Goal: Task Accomplishment & Management: Manage account settings

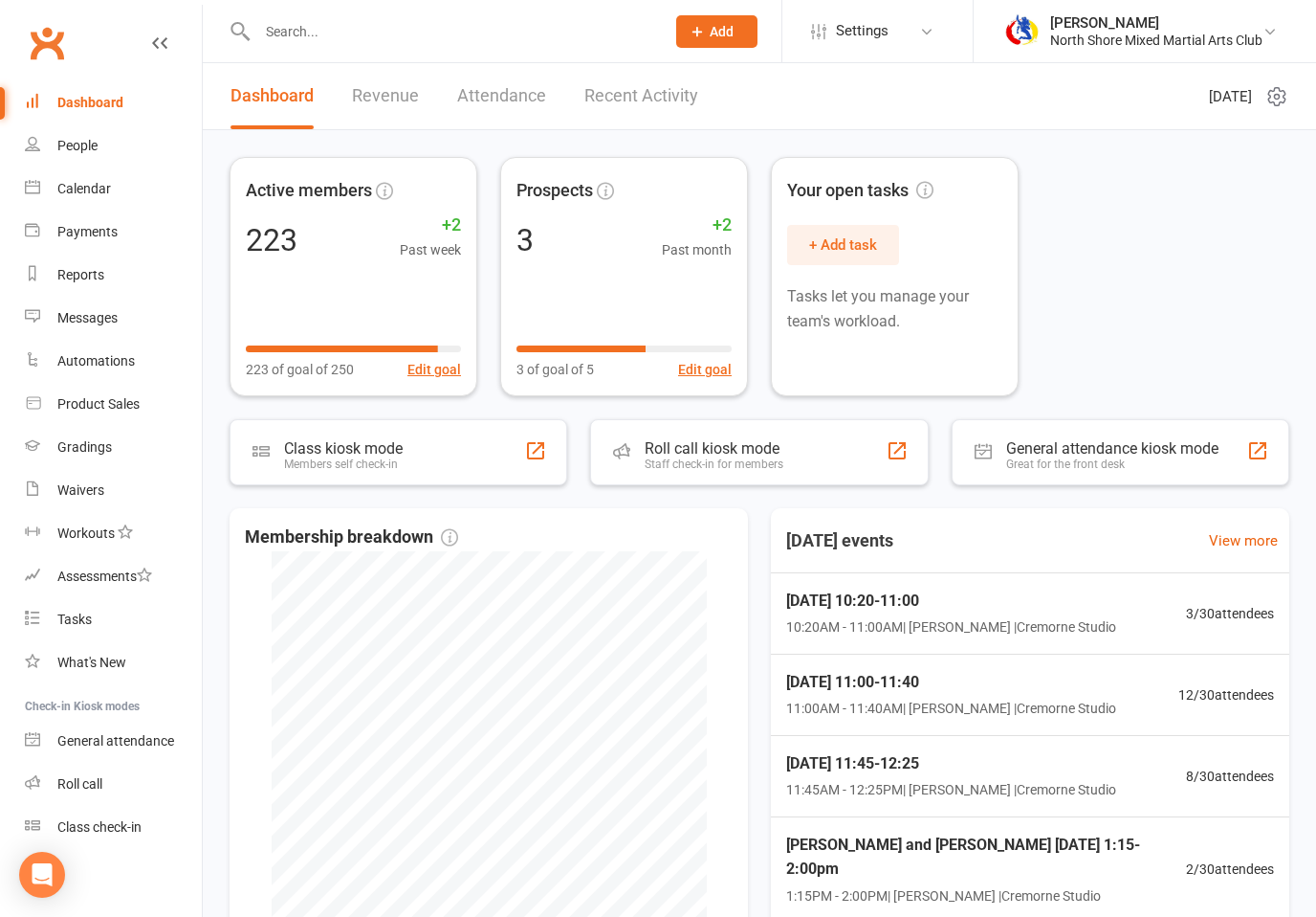
click at [104, 195] on div "Calendar" at bounding box center [85, 188] width 54 height 15
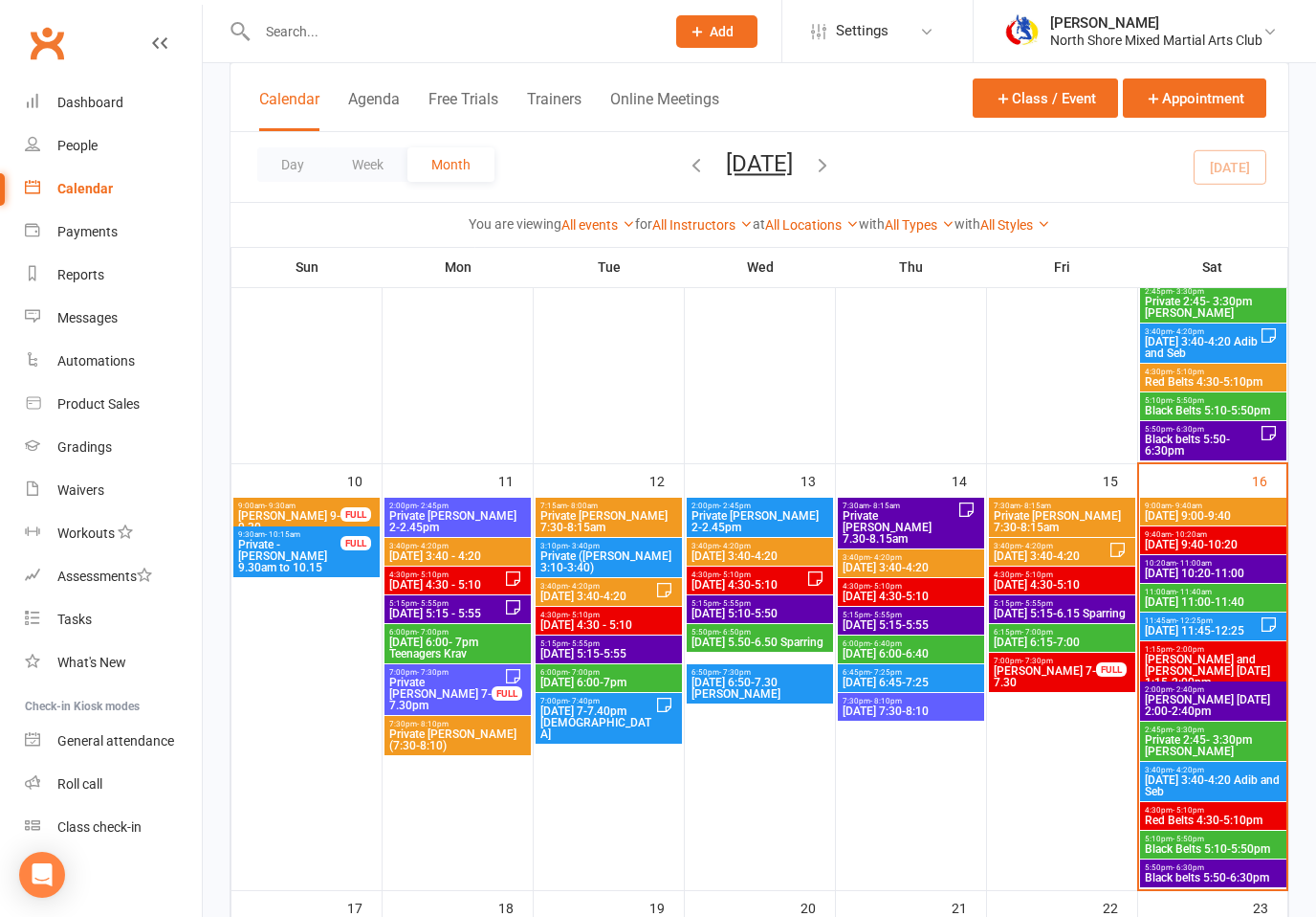
scroll to position [942, 0]
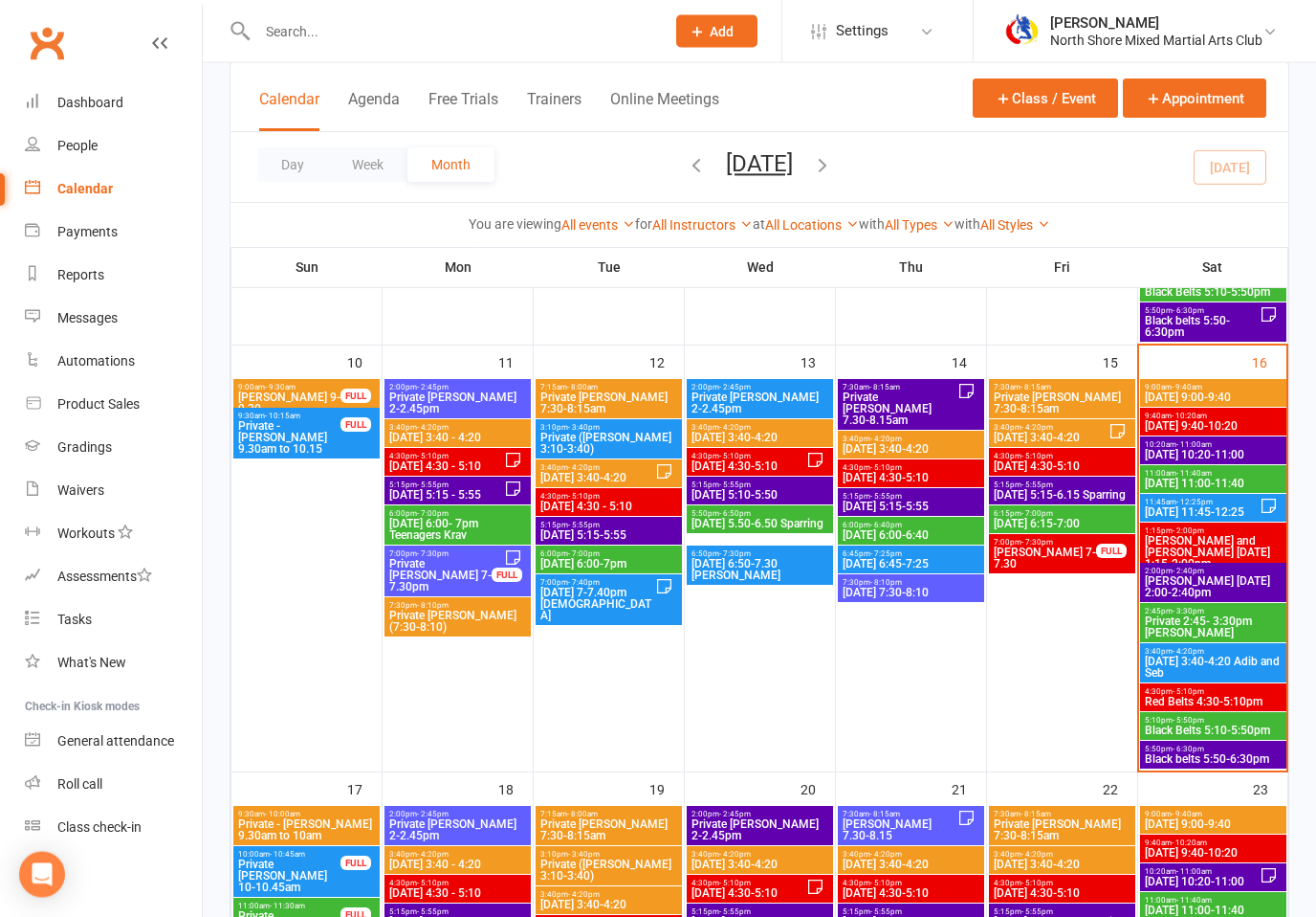
click at [1214, 428] on span "[DATE] 9:40-10:20" at bounding box center [1212, 427] width 138 height 12
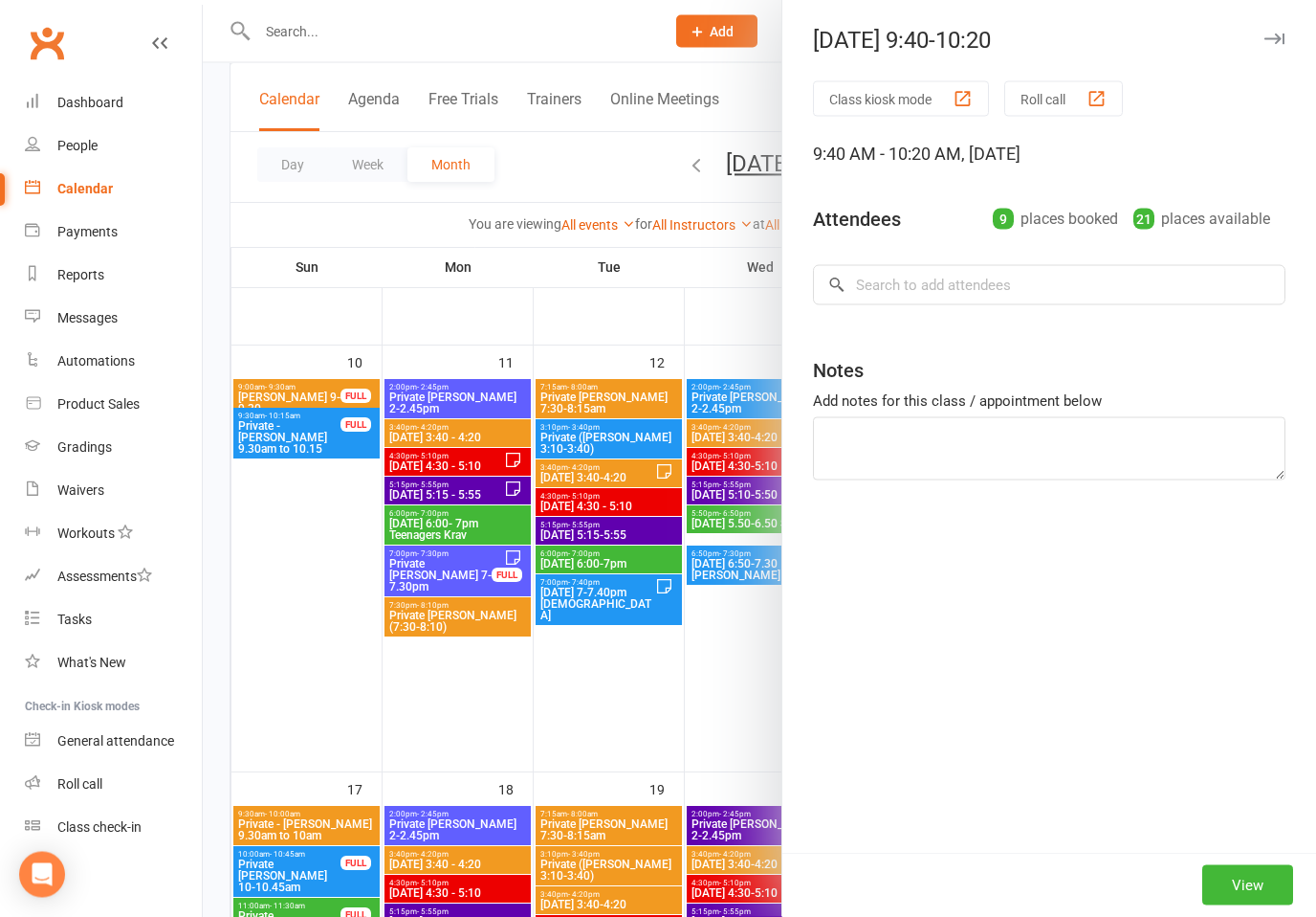
scroll to position [943, 0]
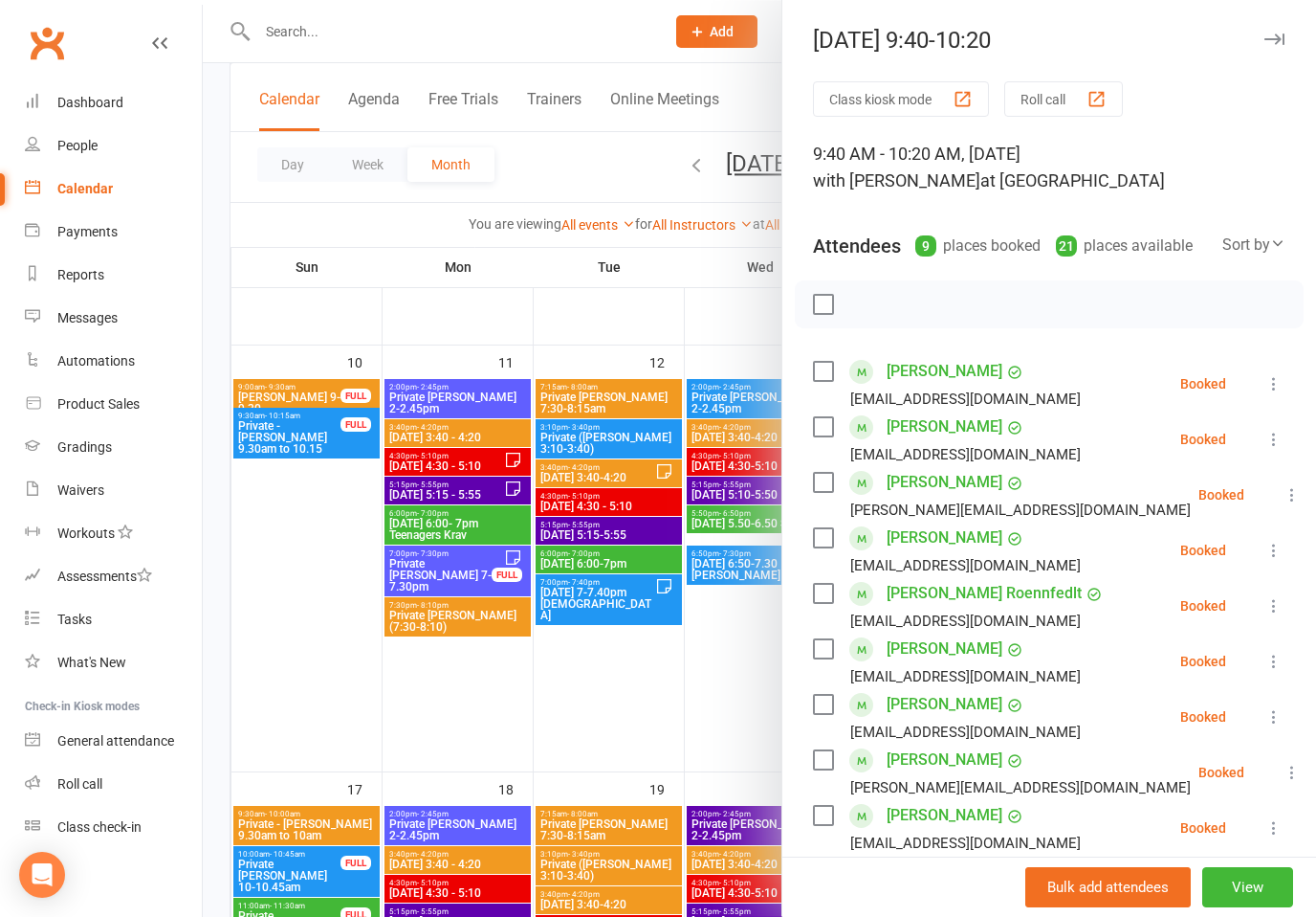
click at [832, 372] on label at bounding box center [822, 370] width 19 height 19
click at [825, 425] on label at bounding box center [822, 426] width 19 height 19
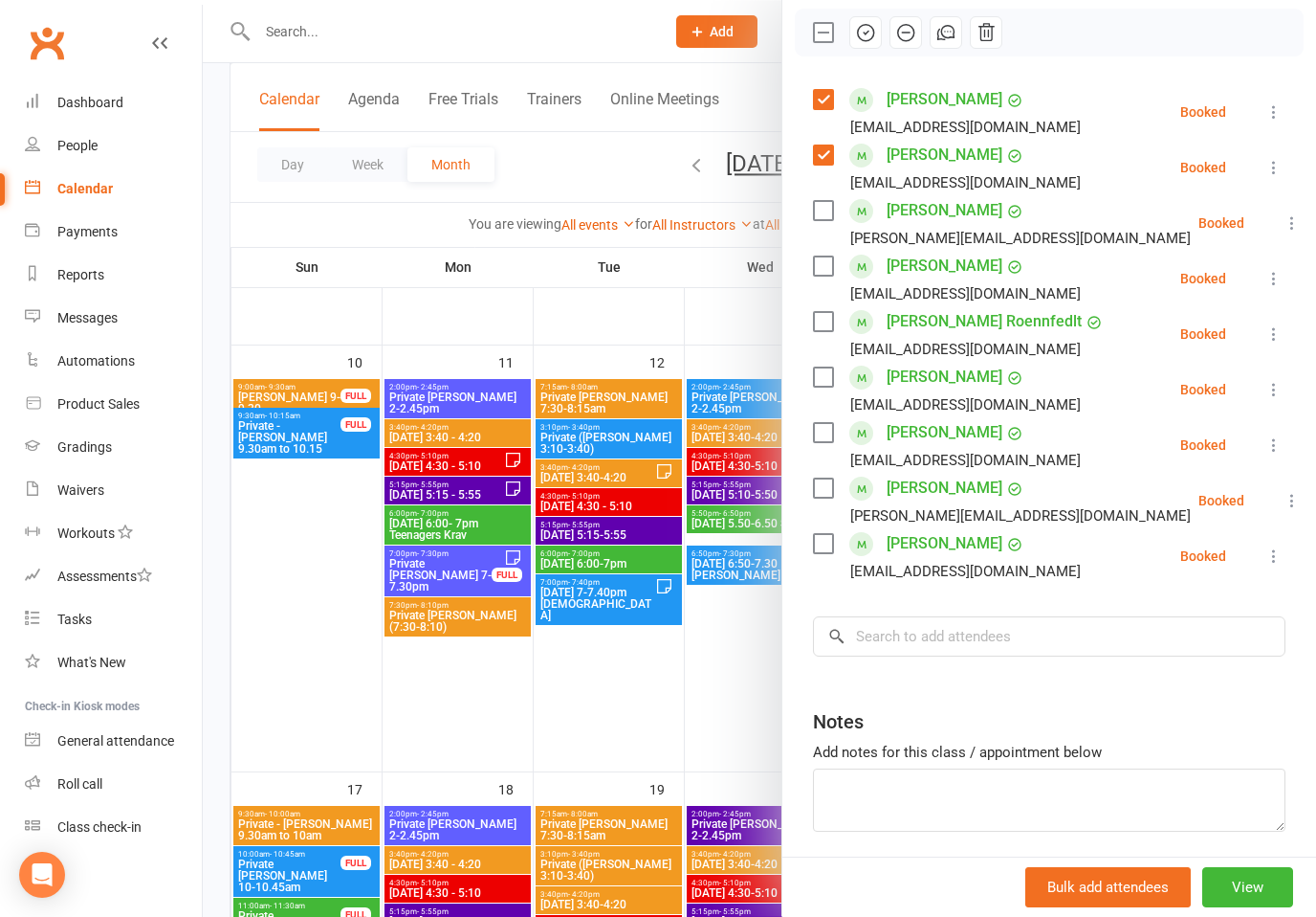
scroll to position [275, 0]
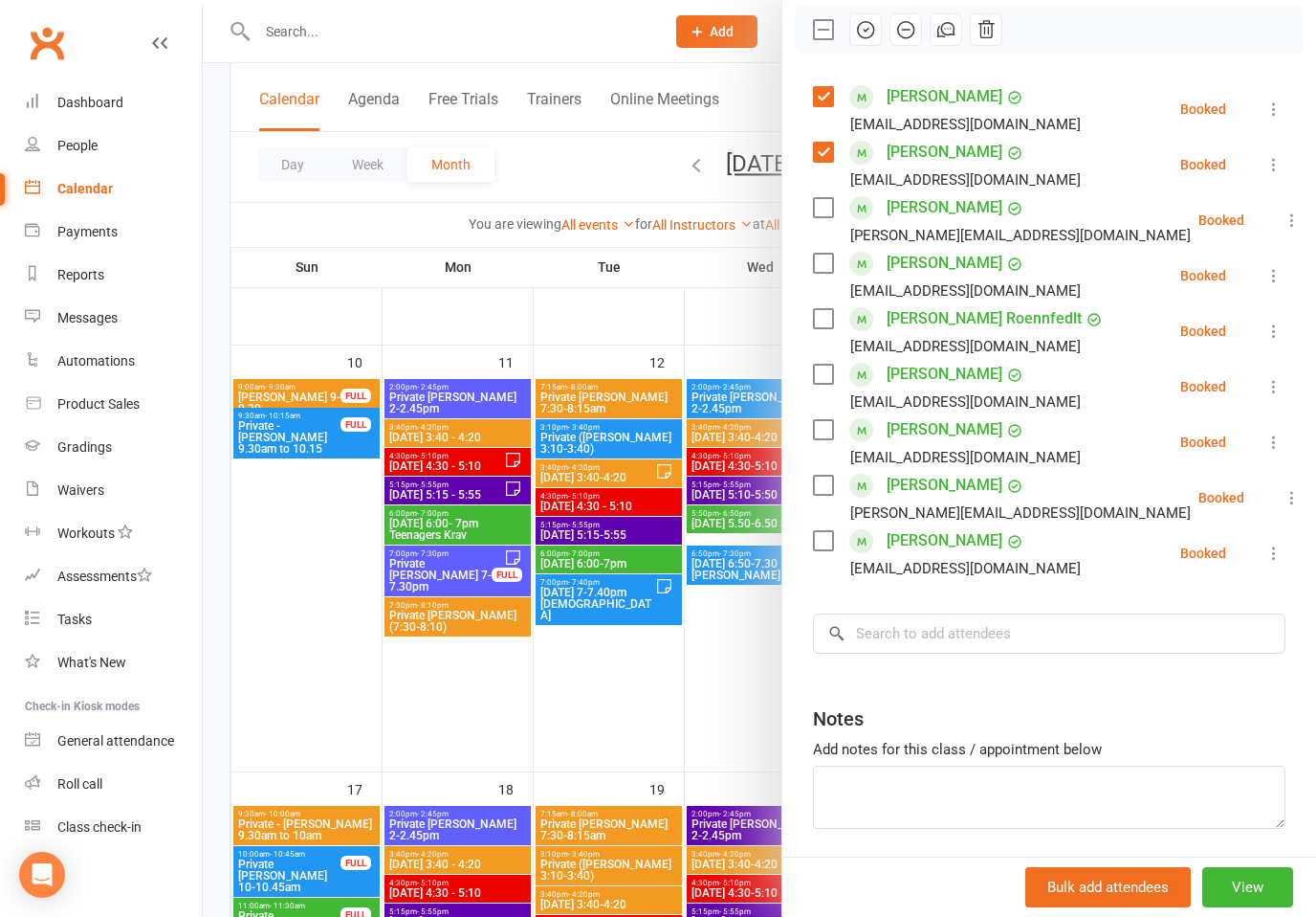
click at [818, 492] on label at bounding box center [822, 485] width 19 height 19
click at [825, 435] on label at bounding box center [822, 429] width 19 height 19
click at [824, 373] on label at bounding box center [822, 373] width 19 height 19
click at [826, 265] on label at bounding box center [822, 263] width 19 height 19
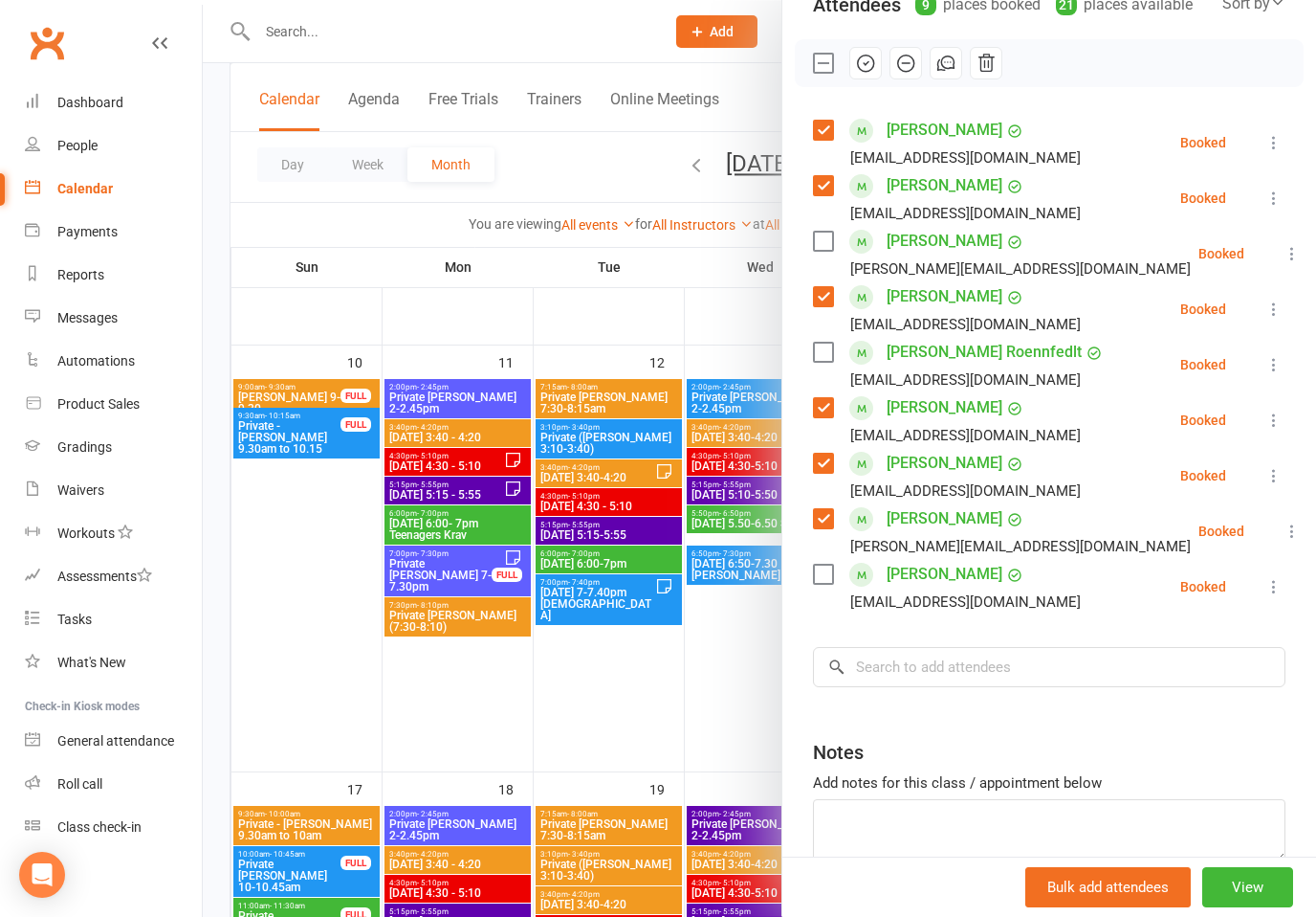
click at [826, 568] on label at bounding box center [822, 573] width 19 height 19
click at [872, 60] on icon "button" at bounding box center [866, 64] width 16 height 16
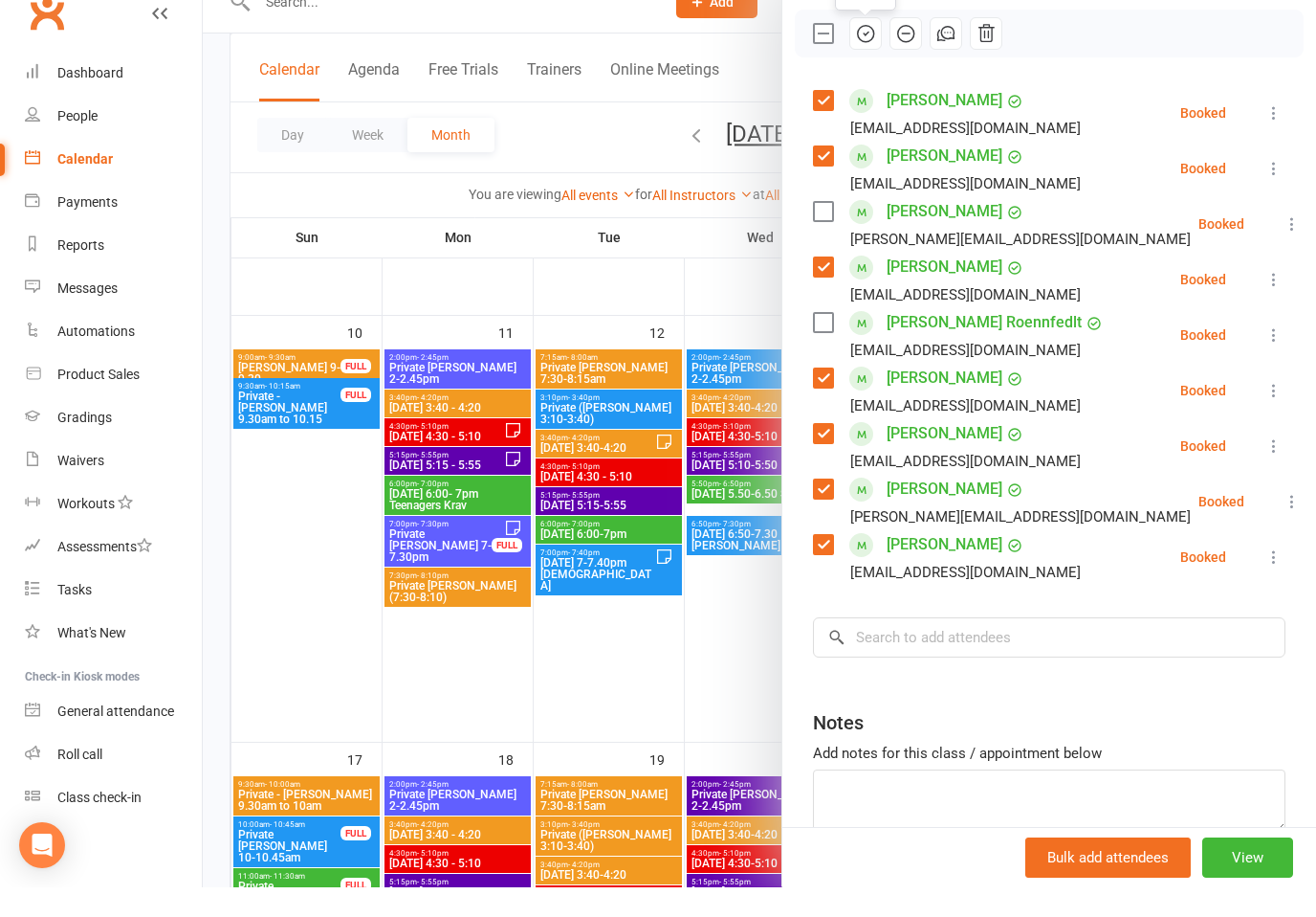
scroll to position [972, 0]
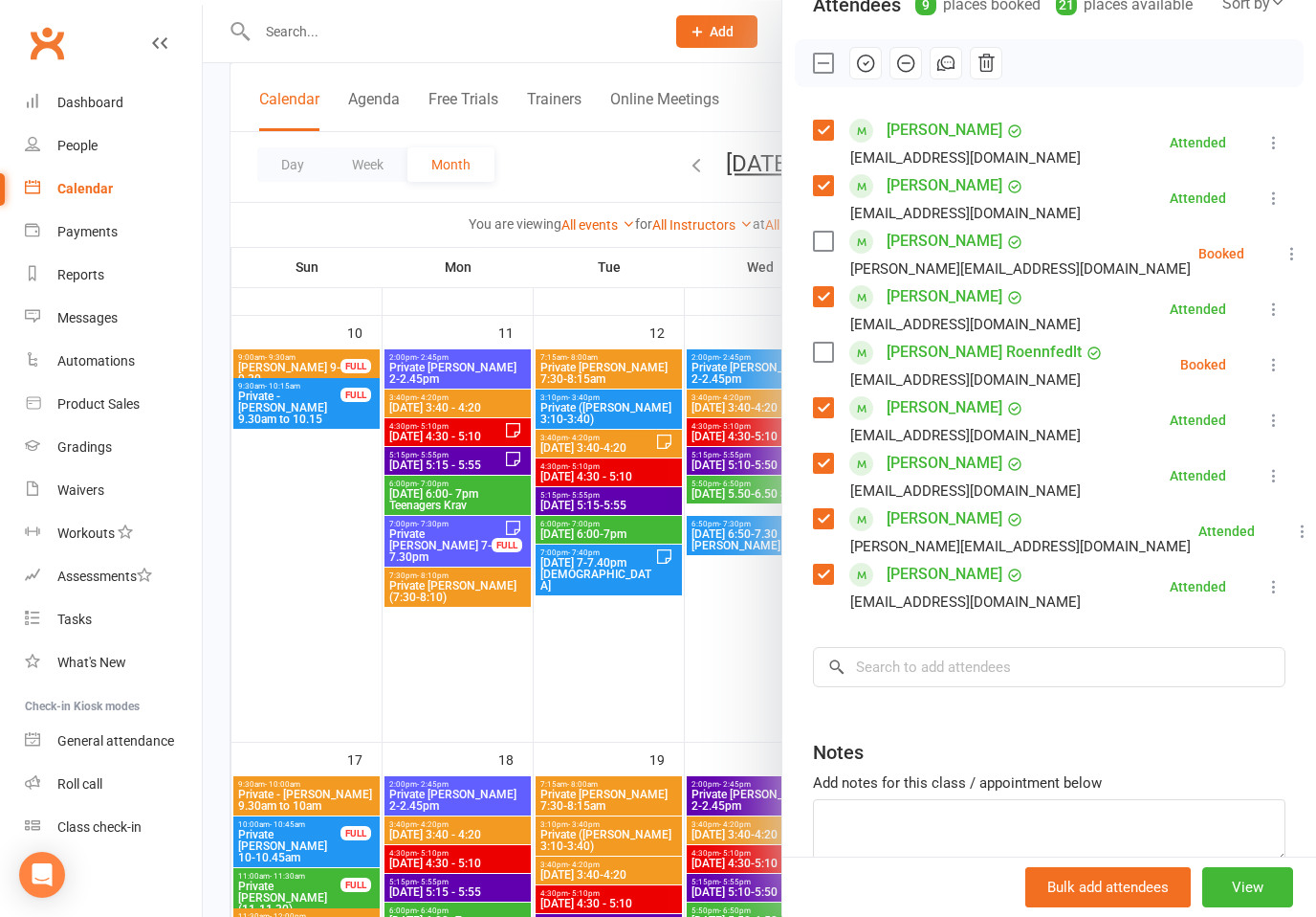
click at [574, 565] on div at bounding box center [760, 458] width 1114 height 917
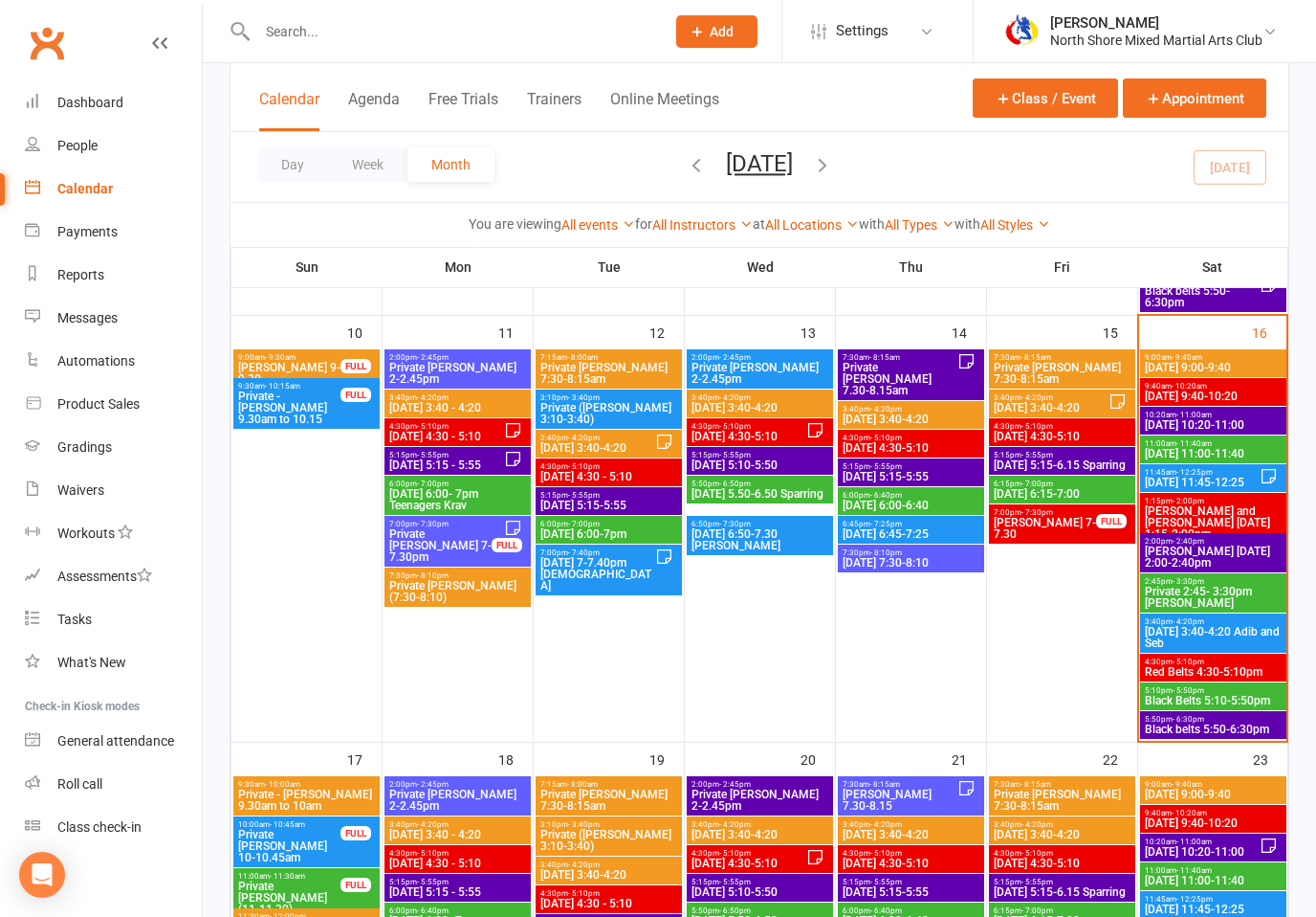
click at [1192, 429] on span "[DATE] 10:20-11:00" at bounding box center [1212, 425] width 138 height 12
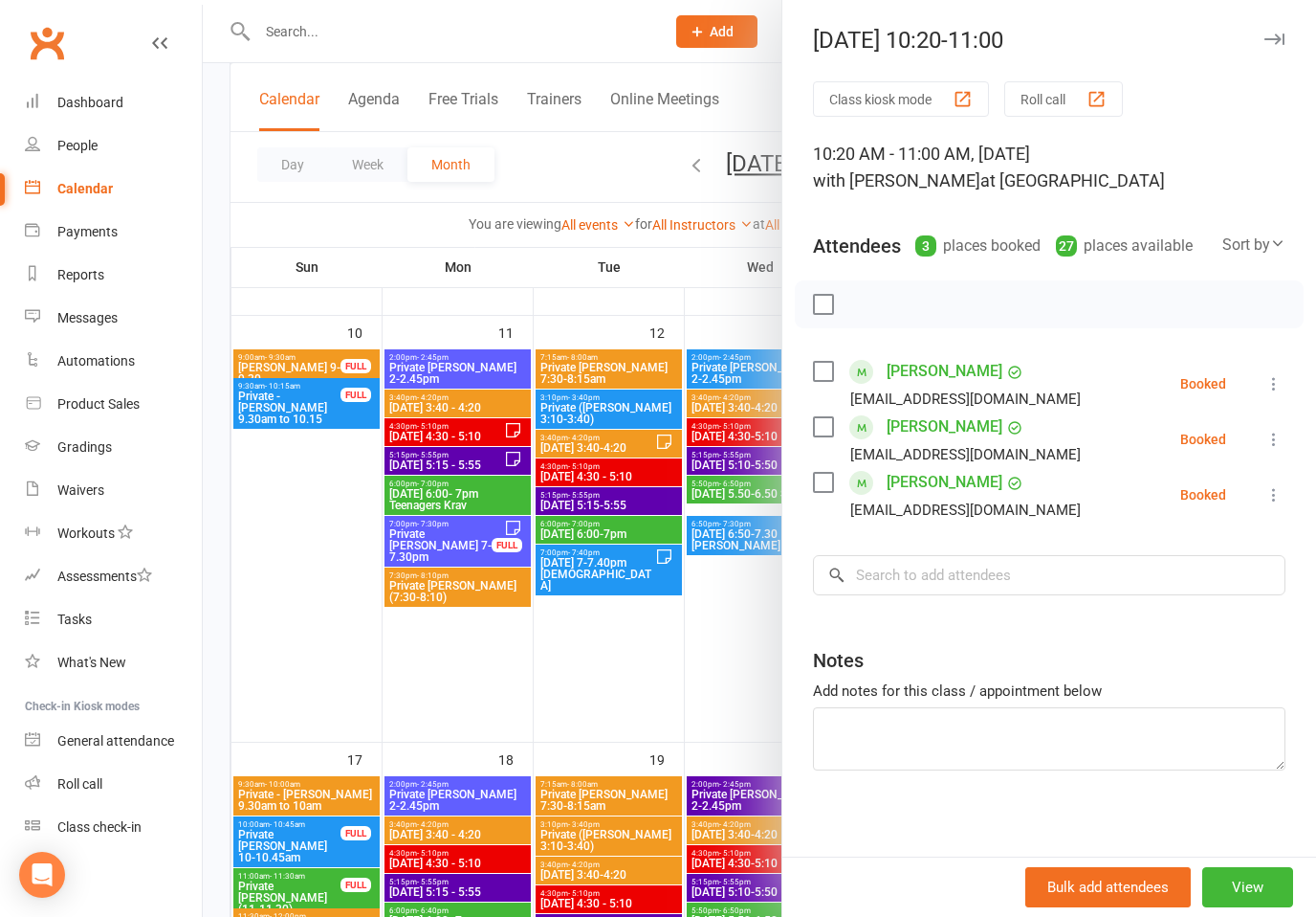
click at [822, 372] on label at bounding box center [822, 370] width 19 height 19
click at [826, 434] on label at bounding box center [822, 426] width 19 height 19
click at [825, 474] on label at bounding box center [822, 482] width 19 height 19
click at [885, 568] on input "search" at bounding box center [1049, 574] width 473 height 40
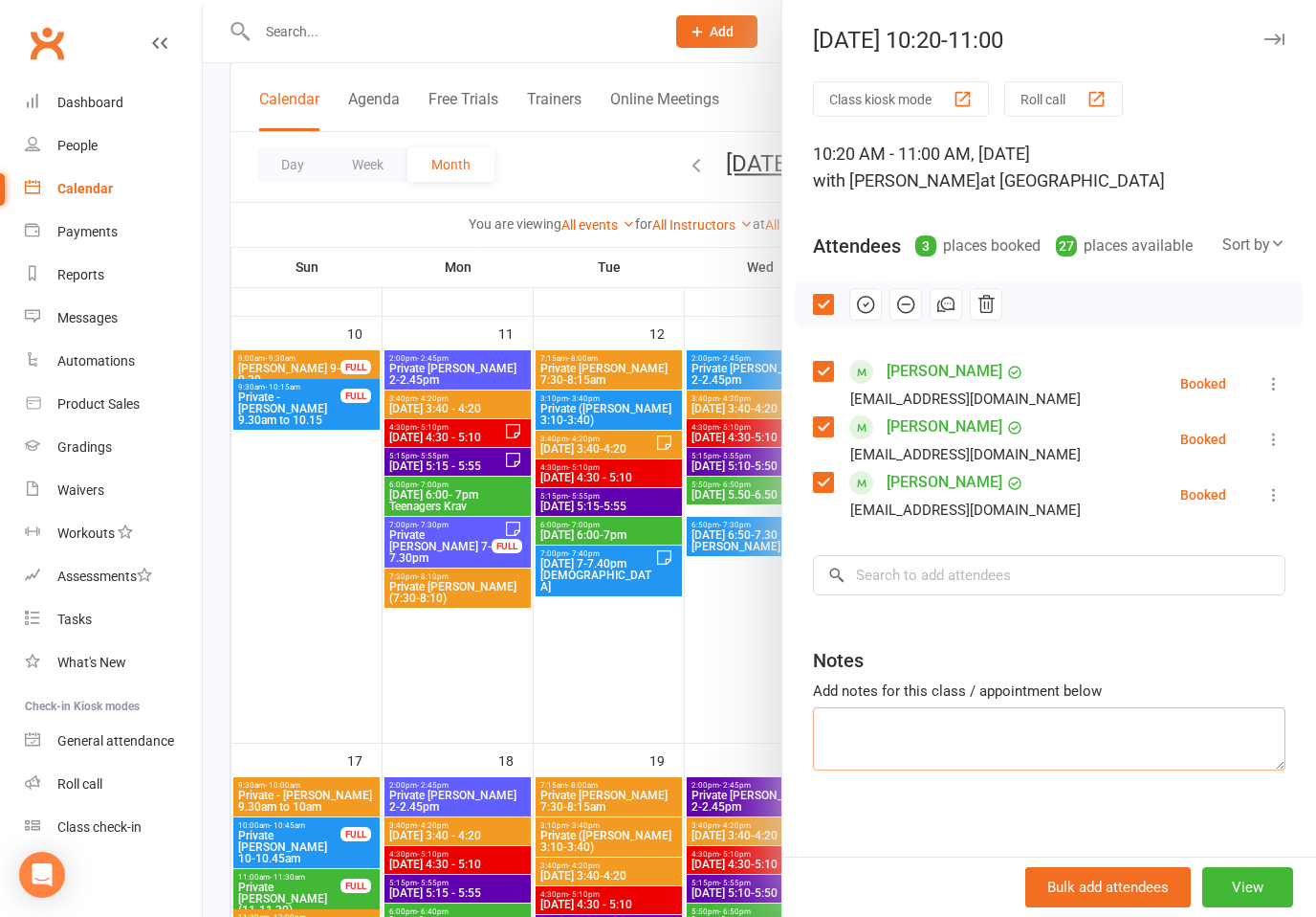
click at [858, 721] on textarea at bounding box center [1049, 738] width 473 height 63
type textarea "[PERSON_NAME]"
click at [929, 577] on input "search" at bounding box center [1049, 574] width 473 height 40
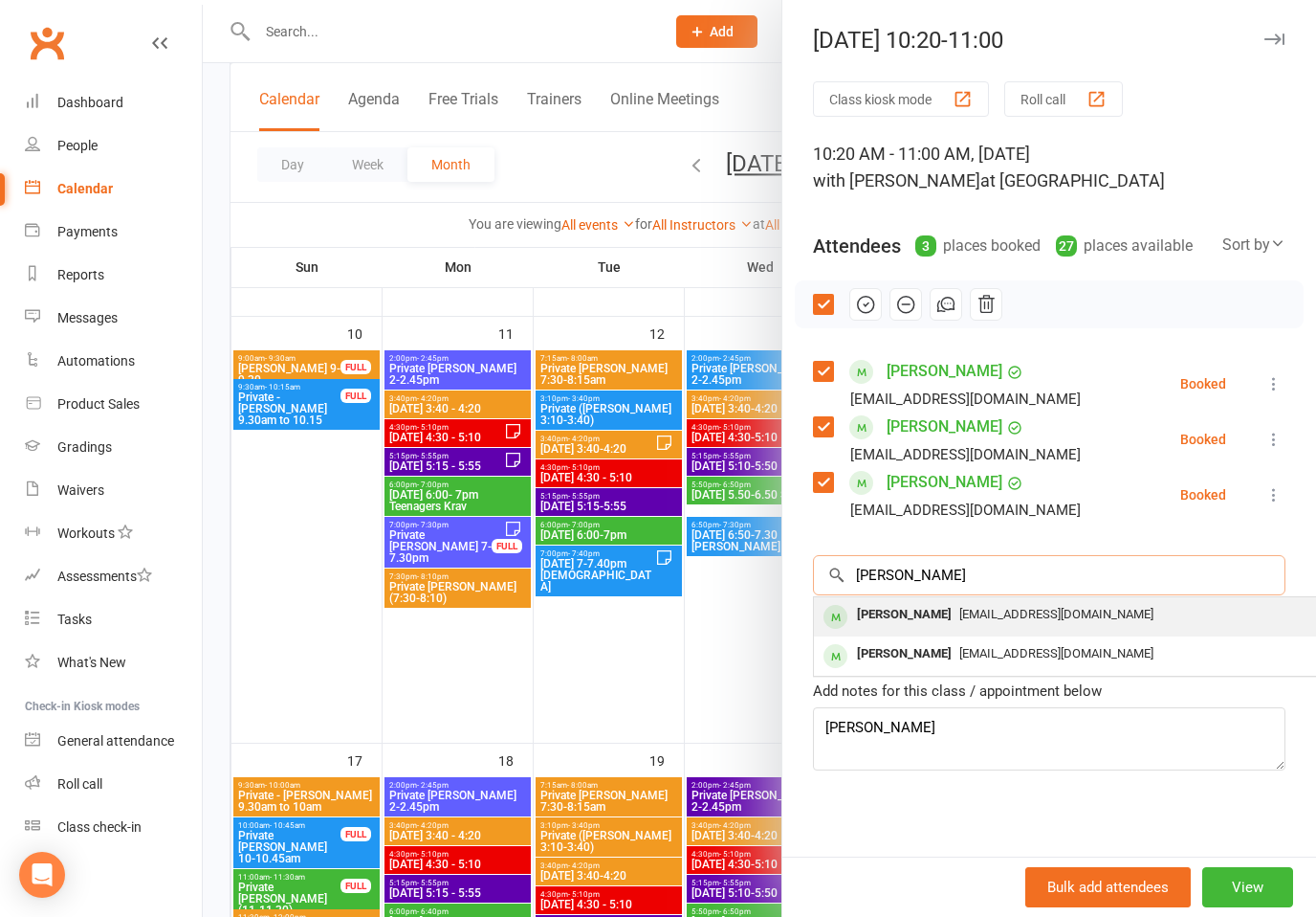
type input "[PERSON_NAME]"
click at [960, 606] on span "[EMAIL_ADDRESS][DOMAIN_NAME]" at bounding box center [1056, 613] width 194 height 14
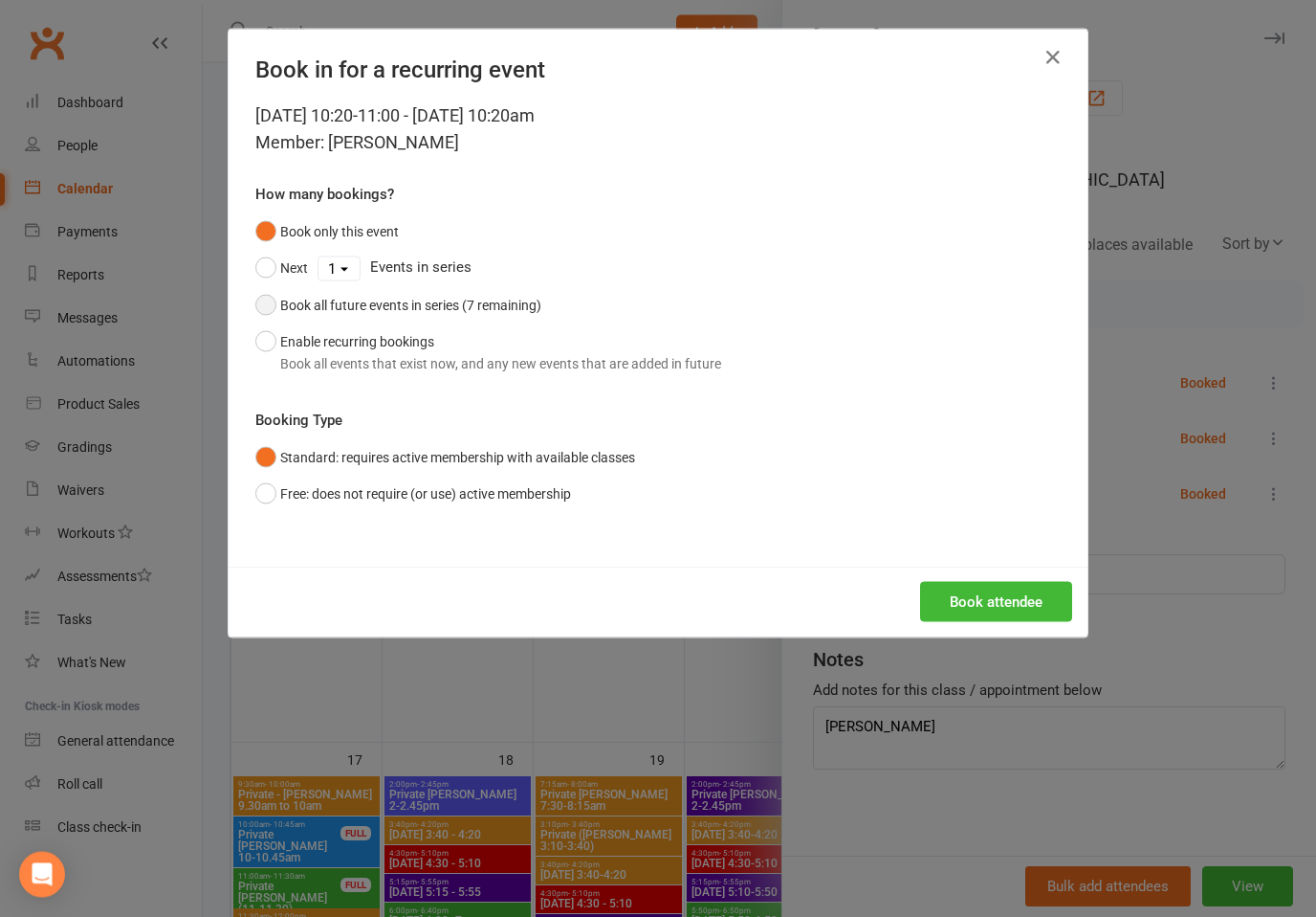
click at [506, 301] on div "Book all future events in series (7 remaining)" at bounding box center [411, 305] width 261 height 21
click at [1048, 594] on button "Book attendee" at bounding box center [995, 601] width 152 height 40
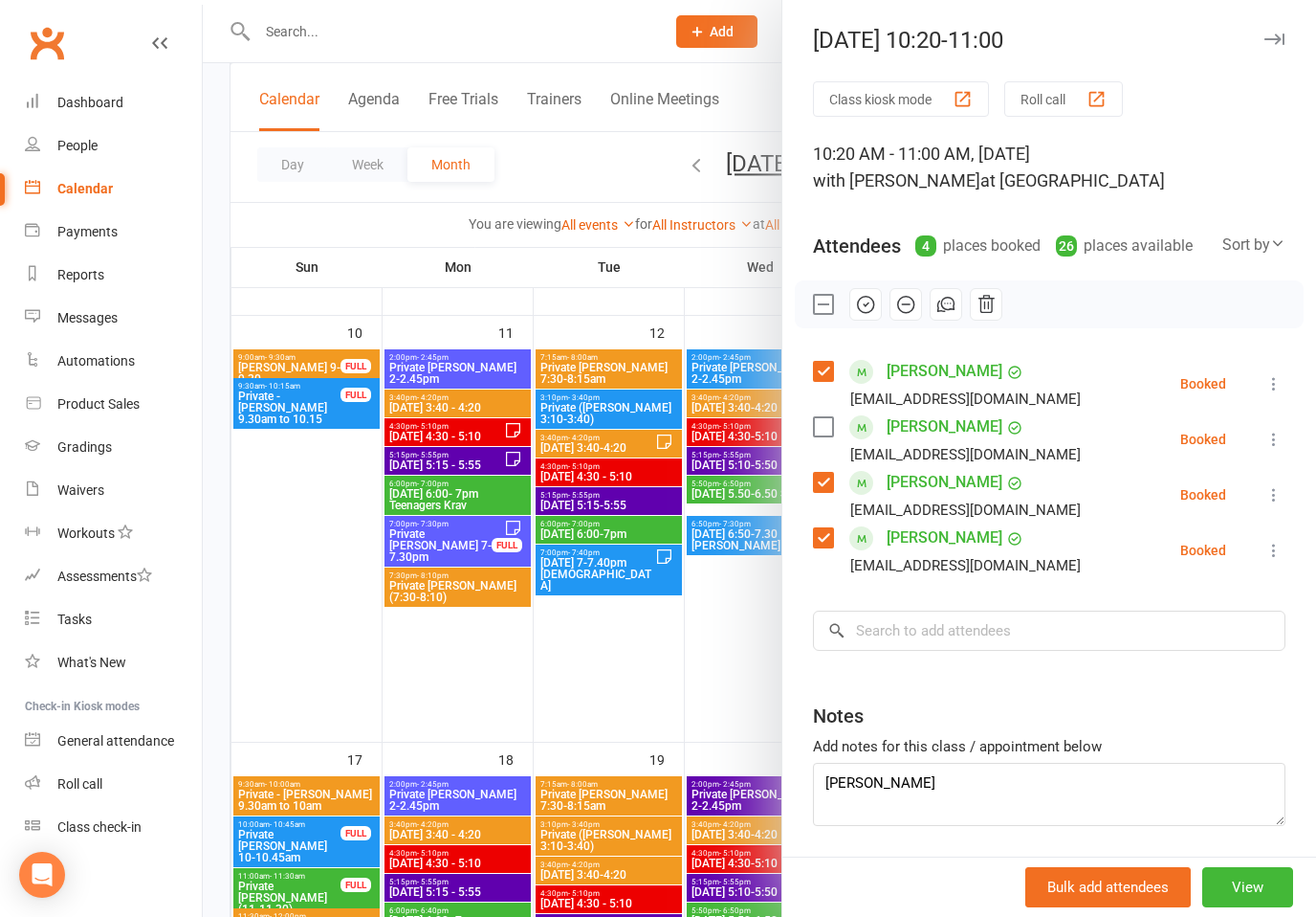
click at [824, 425] on label at bounding box center [822, 426] width 19 height 19
click at [906, 633] on input "search" at bounding box center [1049, 630] width 473 height 40
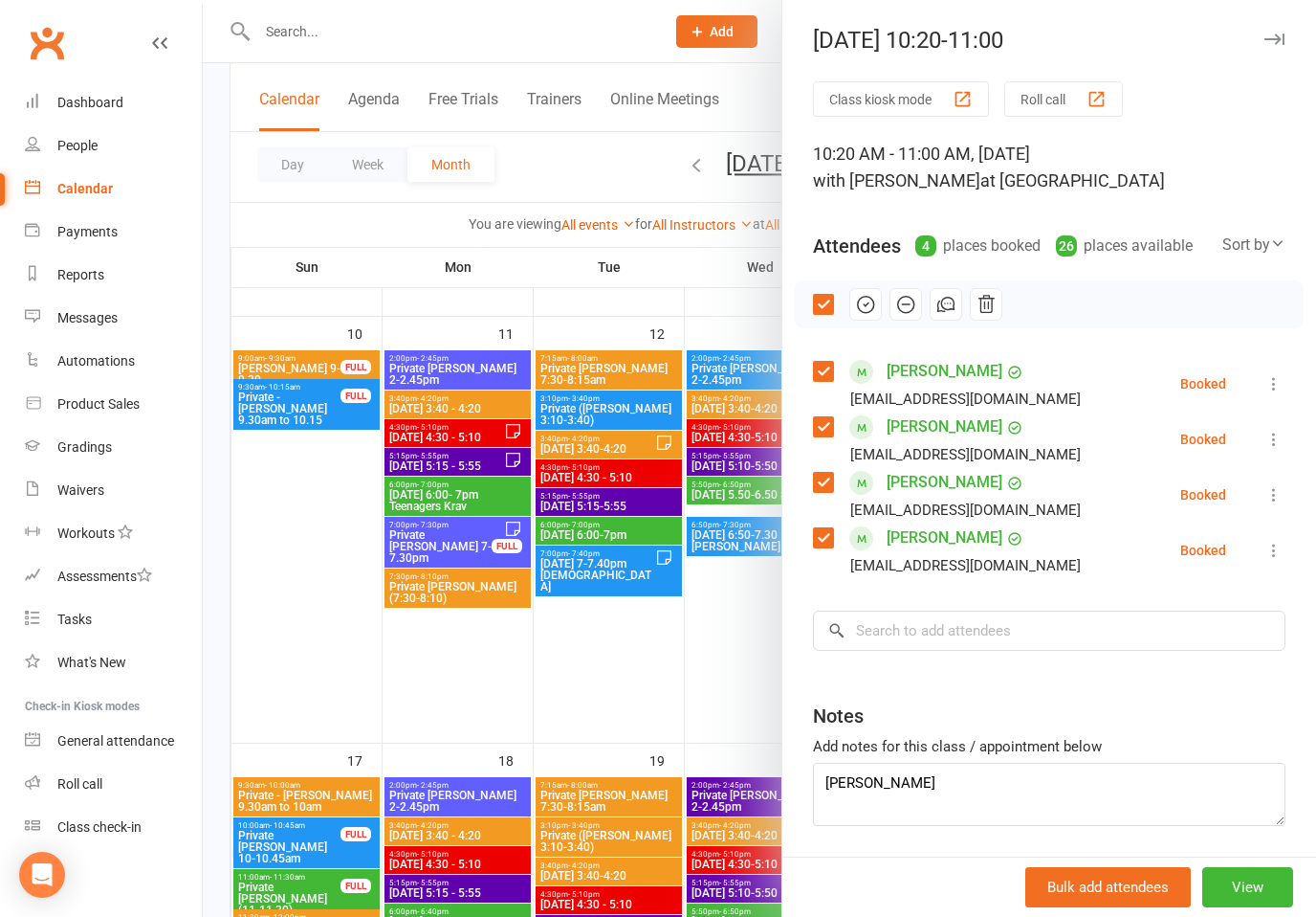
click at [906, 629] on html "Prospect Member Non-attending contact Class / event Appointment Grading event T…" at bounding box center [658, 570] width 1316 height 3081
click at [906, 630] on input "search" at bounding box center [1049, 630] width 473 height 40
drag, startPoint x: 864, startPoint y: 310, endPoint x: 838, endPoint y: 487, distance: 178.9
click at [864, 310] on icon "button" at bounding box center [865, 304] width 21 height 21
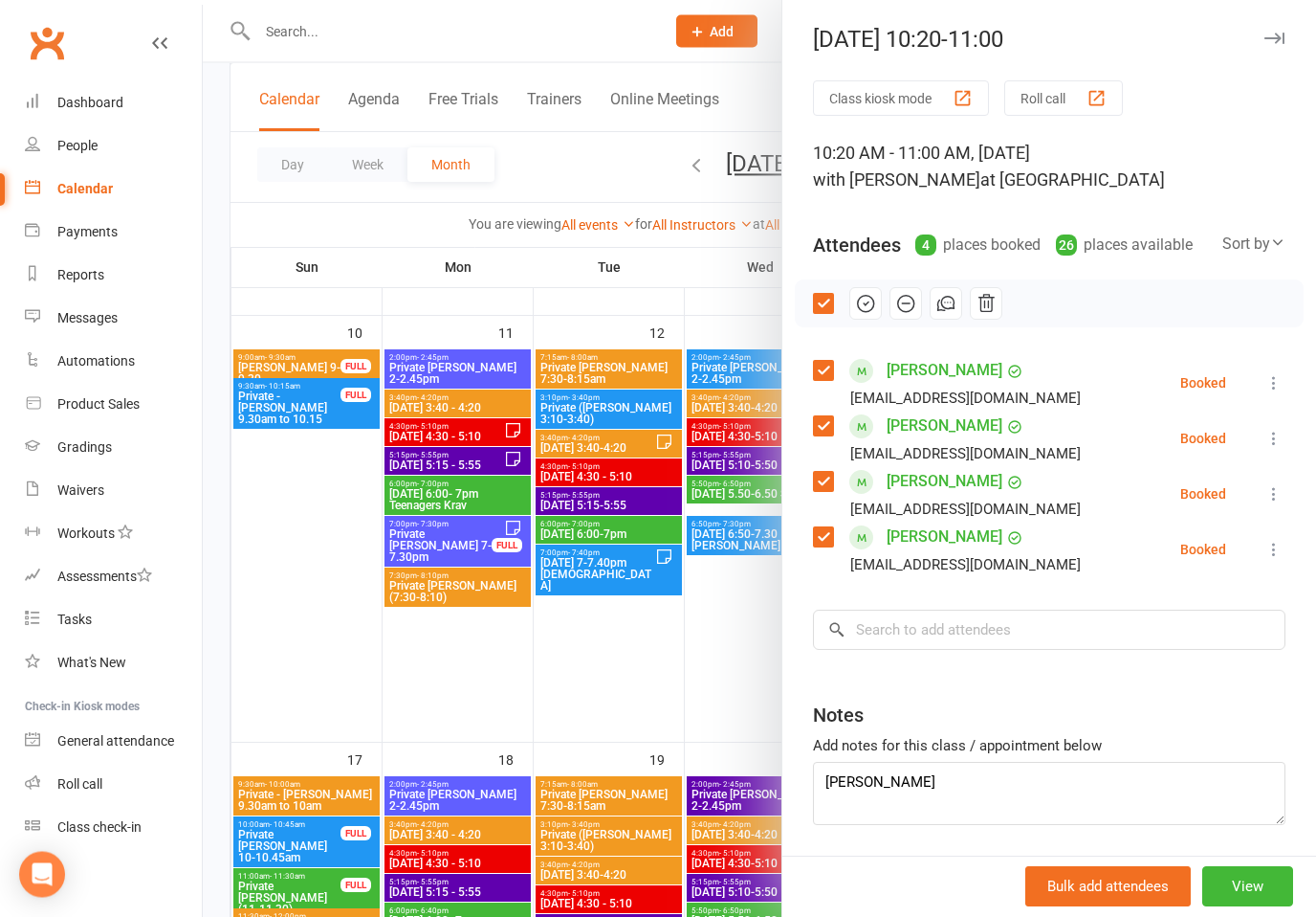
scroll to position [972, 0]
